Goal: Navigation & Orientation: Find specific page/section

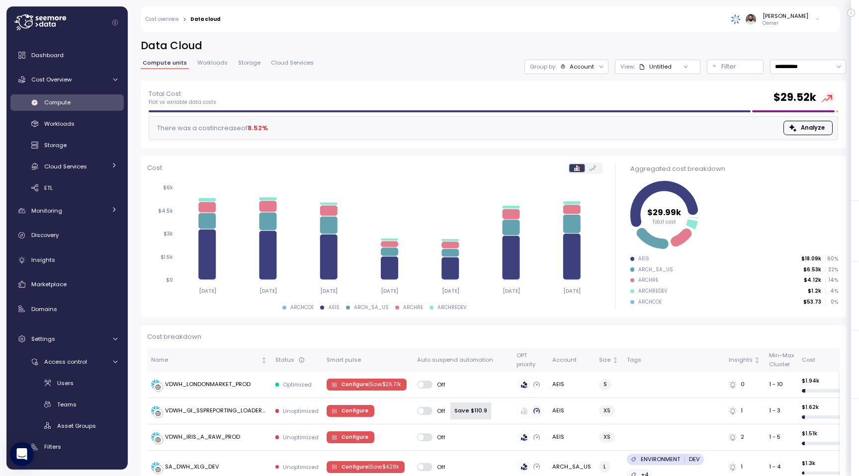
click at [219, 64] on span "Workloads" at bounding box center [212, 62] width 30 height 5
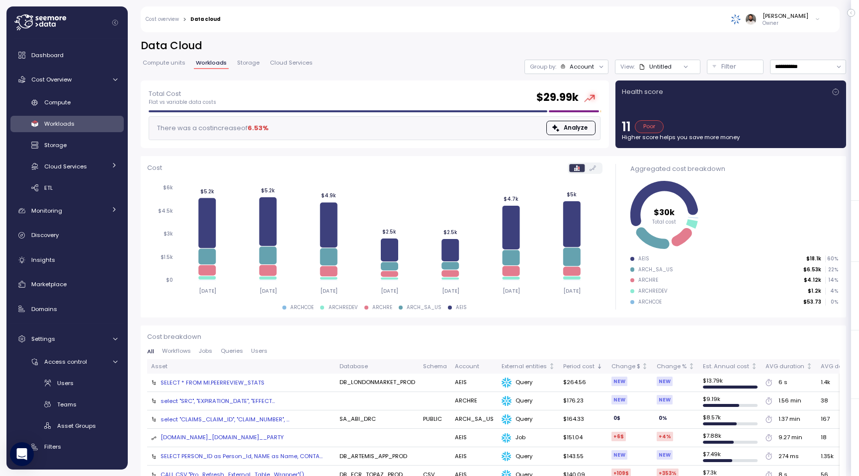
click at [252, 61] on span "Storage" at bounding box center [248, 62] width 22 height 5
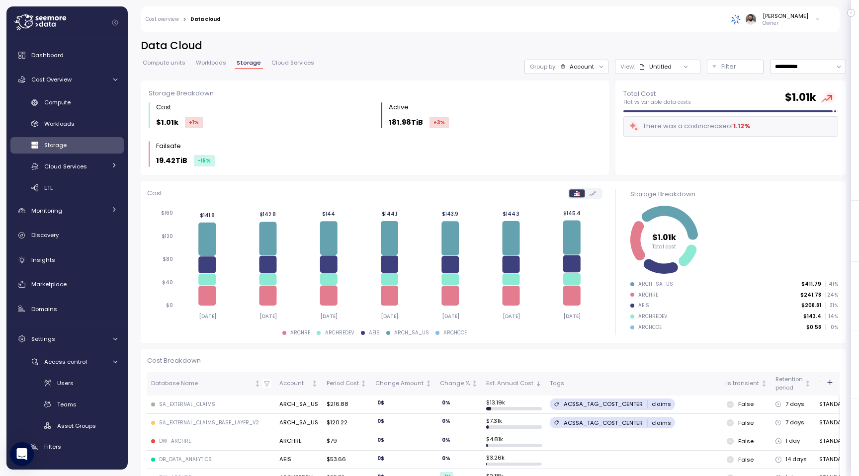
click at [289, 59] on div "**********" at bounding box center [494, 60] width 706 height 42
click at [287, 63] on span "Cloud Services" at bounding box center [292, 62] width 43 height 5
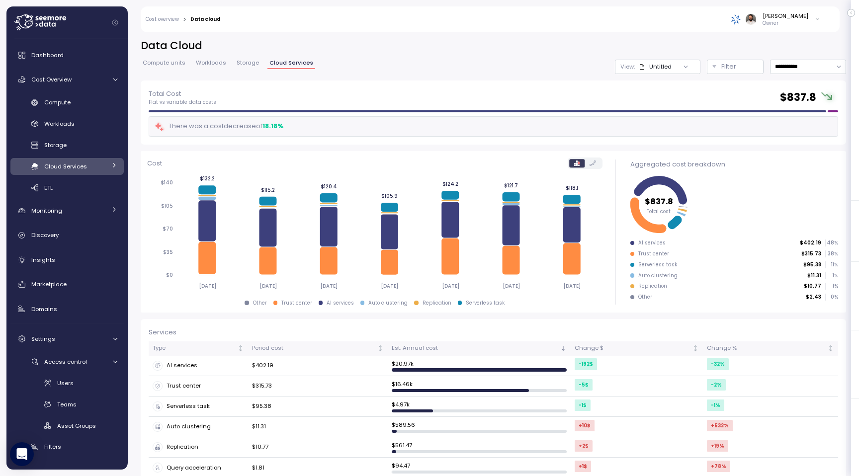
click at [210, 65] on span "Workloads" at bounding box center [211, 62] width 30 height 5
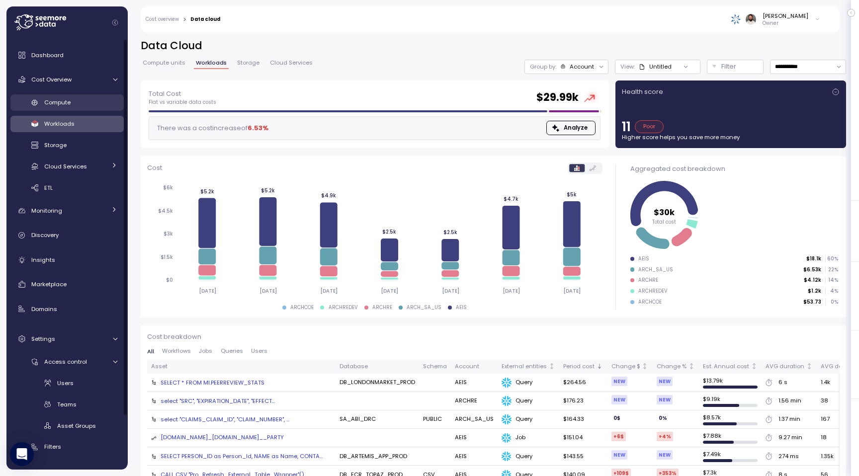
click at [77, 104] on div "Compute" at bounding box center [80, 102] width 73 height 10
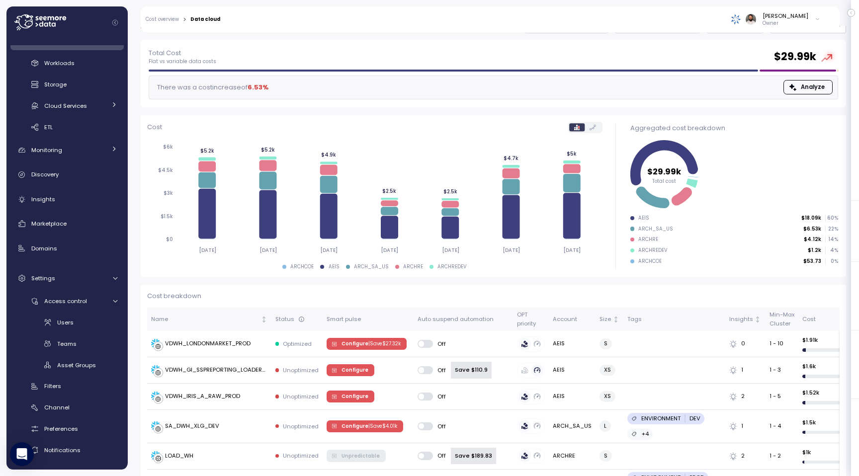
scroll to position [42, 0]
